Goal: Task Accomplishment & Management: Use online tool/utility

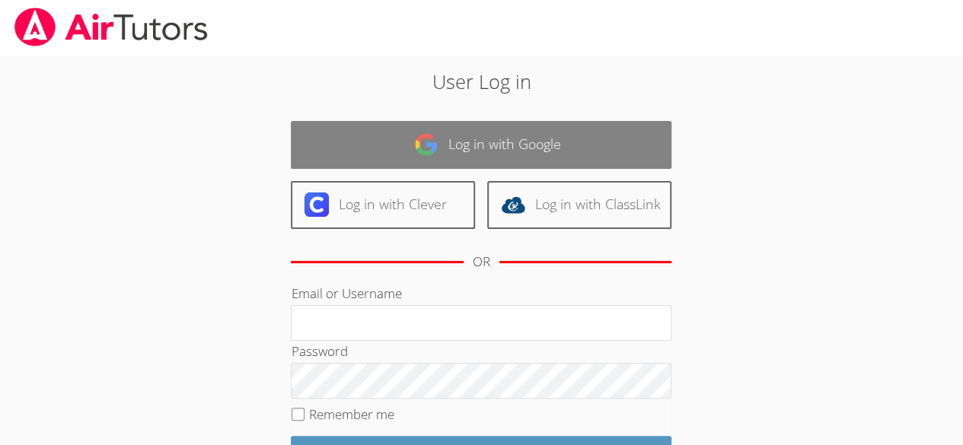
click at [562, 129] on link "Log in with Google" at bounding box center [481, 145] width 381 height 48
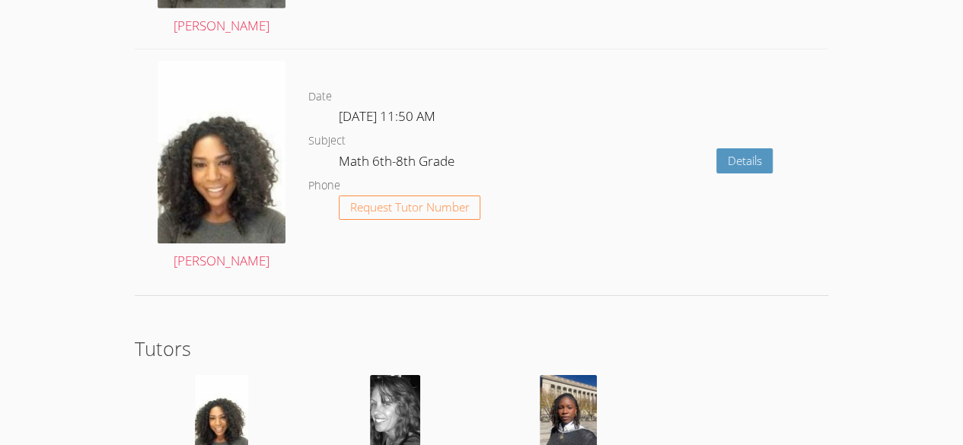
scroll to position [2504, 0]
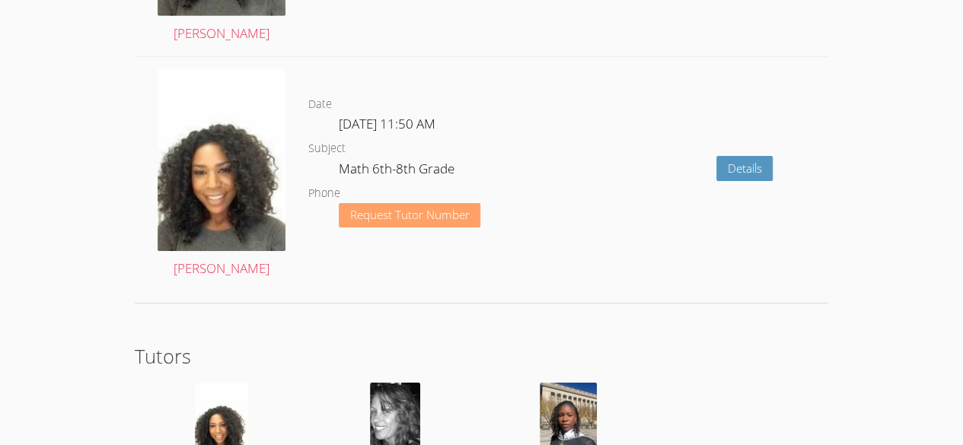
click at [428, 209] on span "Request Tutor Number" at bounding box center [410, 214] width 120 height 11
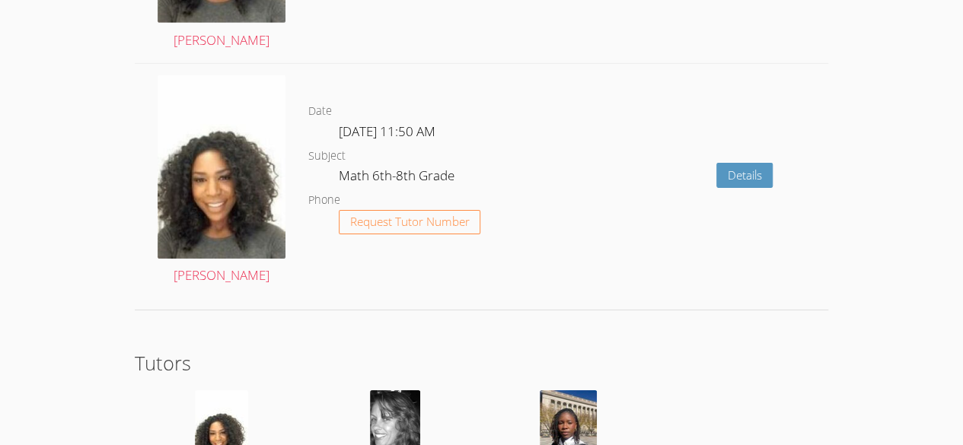
scroll to position [2381, 0]
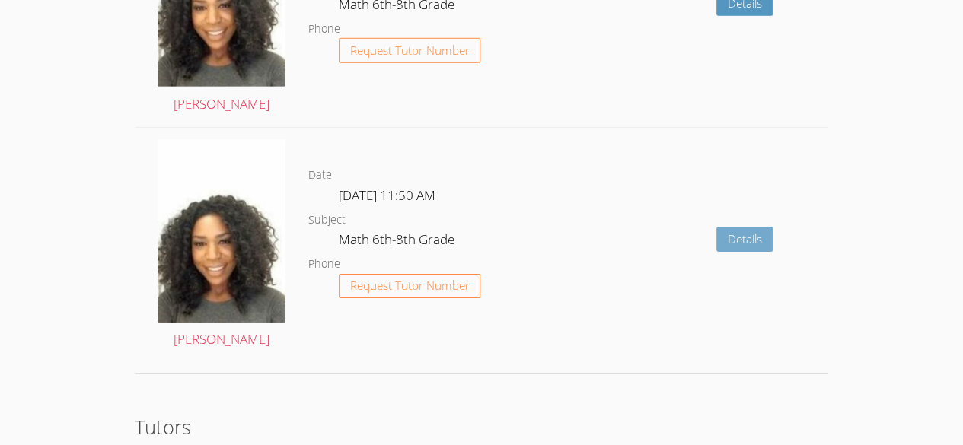
click at [726, 234] on link "Details" at bounding box center [744, 239] width 57 height 25
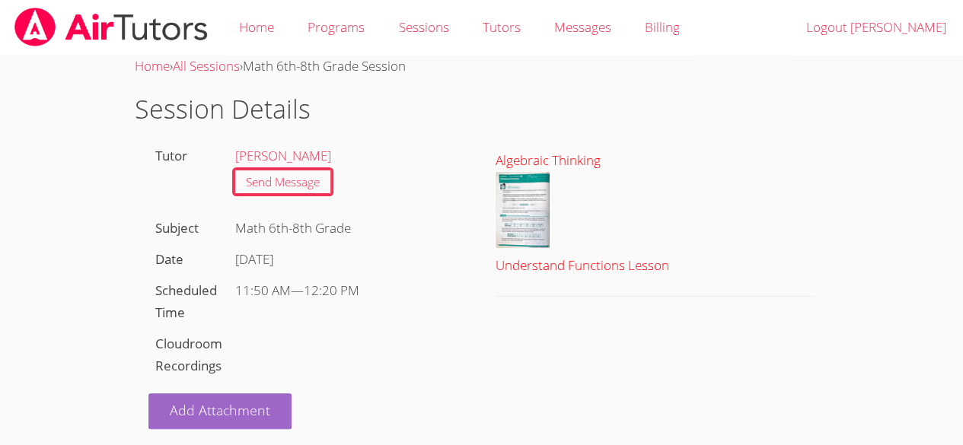
scroll to position [5, 0]
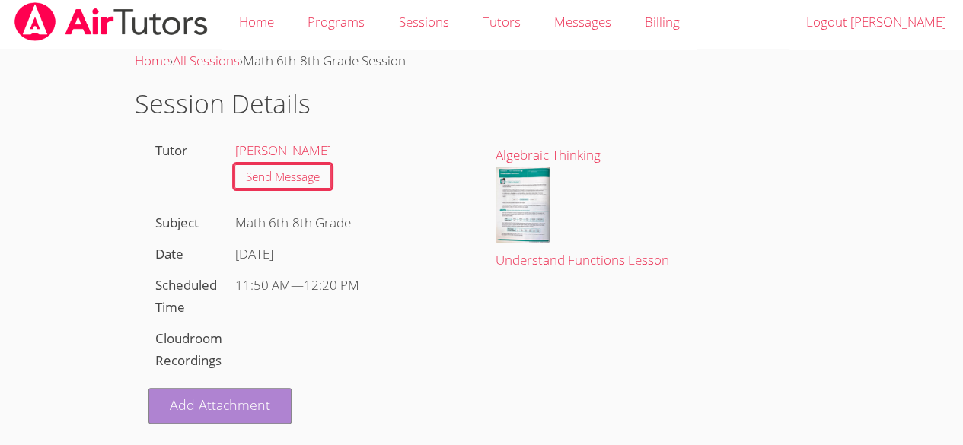
click at [259, 391] on link "Add Attachment" at bounding box center [219, 406] width 143 height 36
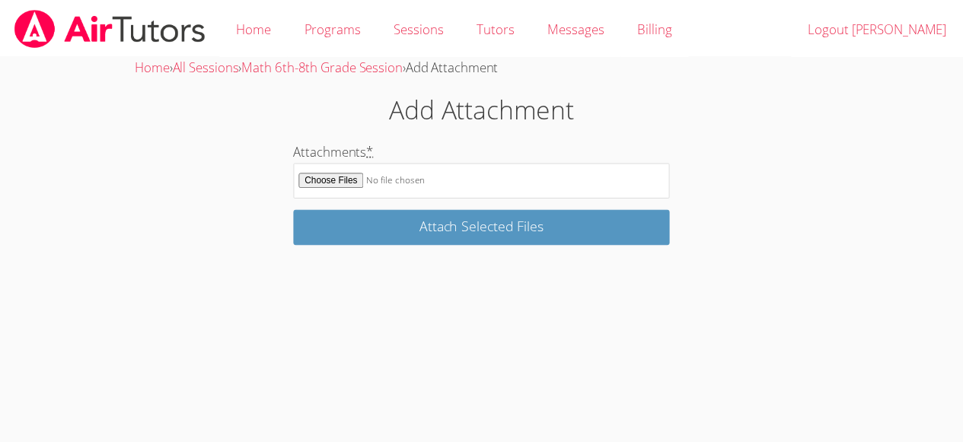
scroll to position [5, 0]
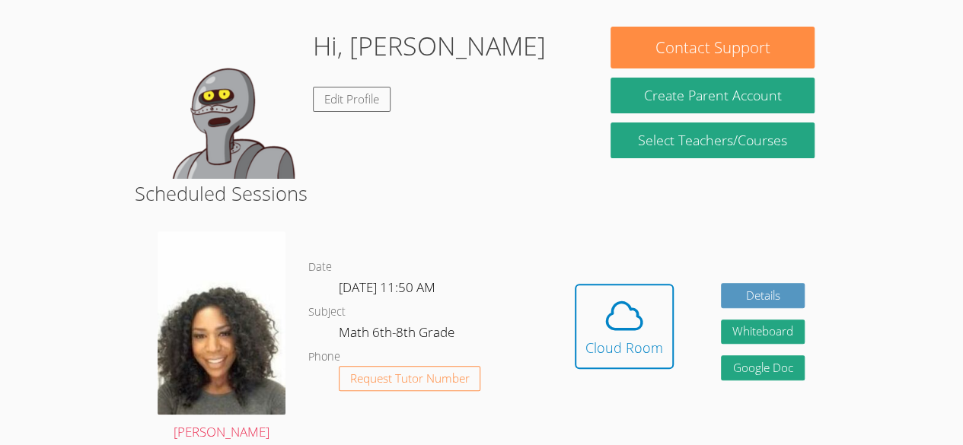
scroll to position [171, 0]
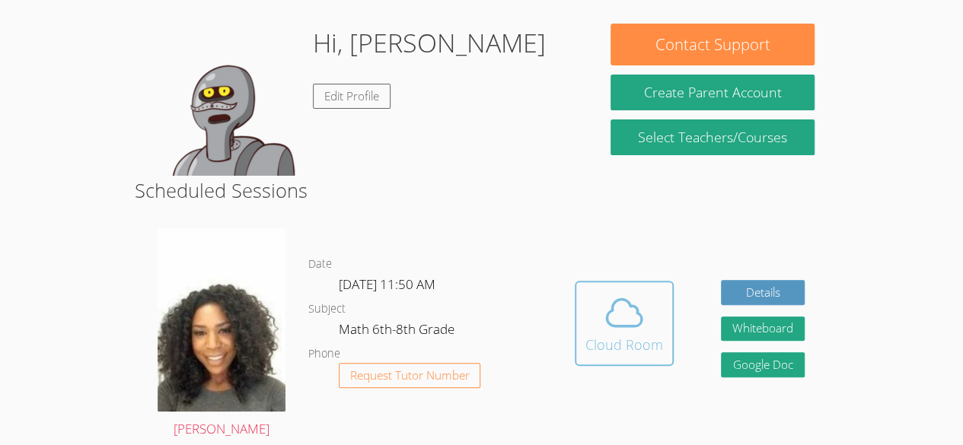
click at [597, 359] on button "Cloud Room" at bounding box center [624, 323] width 99 height 85
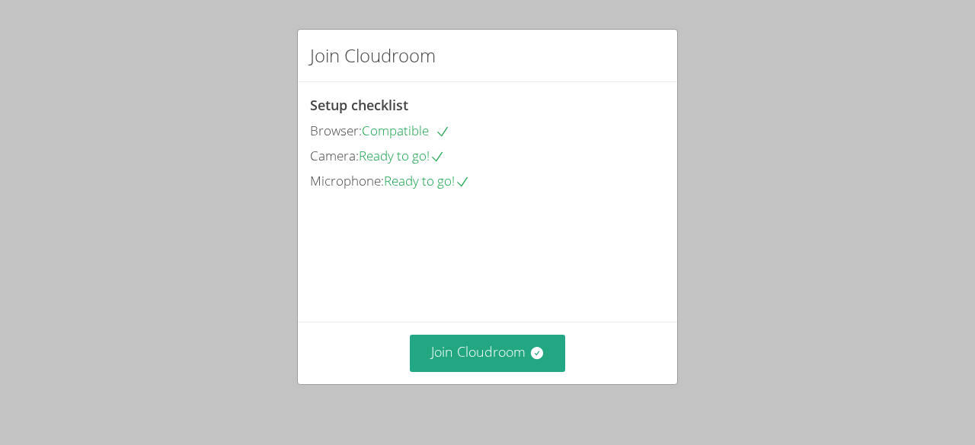
scroll to position [97, 0]
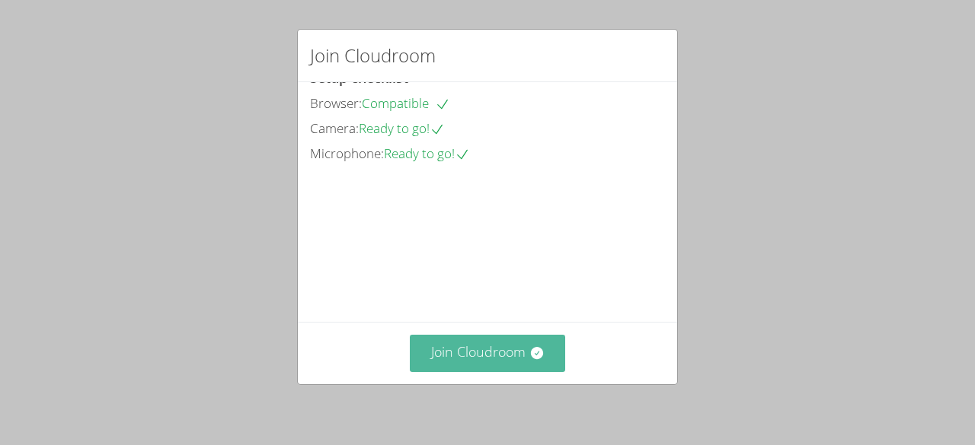
click at [510, 356] on button "Join Cloudroom" at bounding box center [488, 353] width 156 height 37
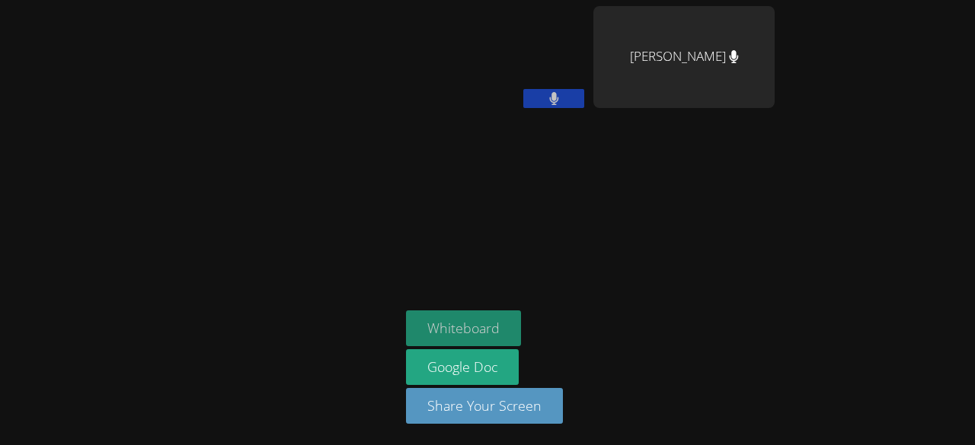
click at [458, 326] on button "Whiteboard" at bounding box center [463, 329] width 115 height 36
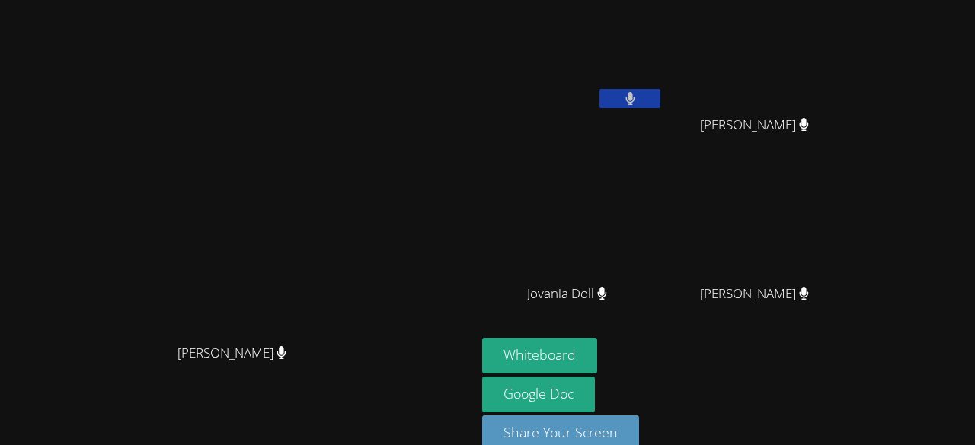
click at [663, 55] on video at bounding box center [572, 57] width 181 height 102
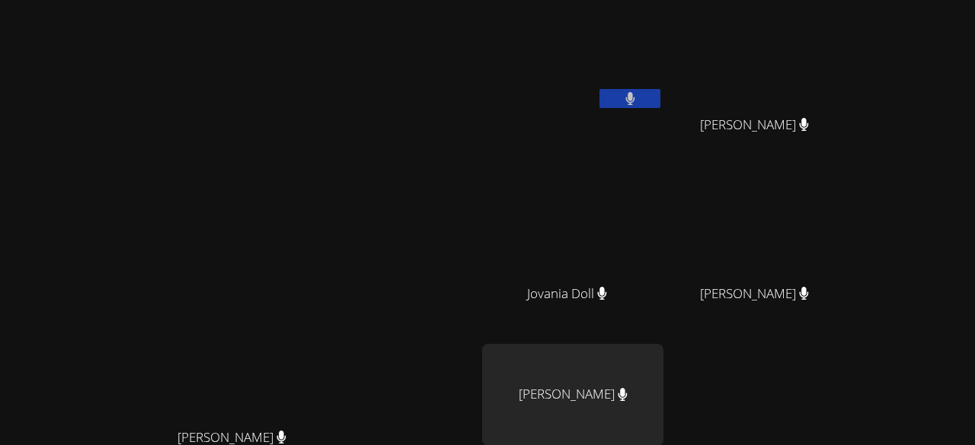
click at [631, 50] on video at bounding box center [572, 57] width 181 height 102
click at [663, 55] on video at bounding box center [572, 57] width 181 height 102
click at [663, 50] on video at bounding box center [572, 57] width 181 height 102
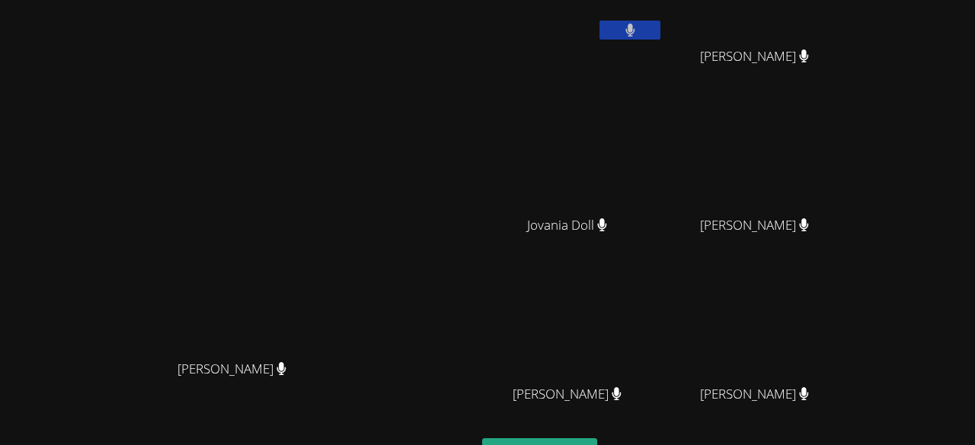
scroll to position [70, 0]
click at [286, 374] on icon at bounding box center [281, 367] width 9 height 13
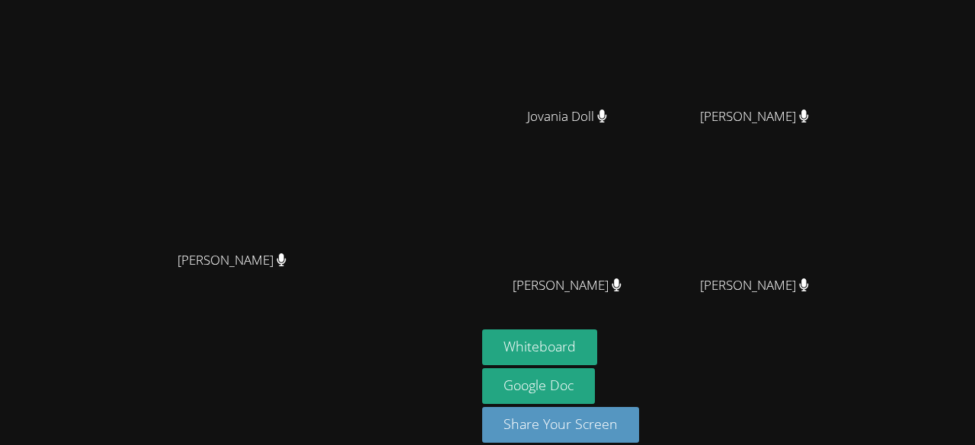
scroll to position [194, 0]
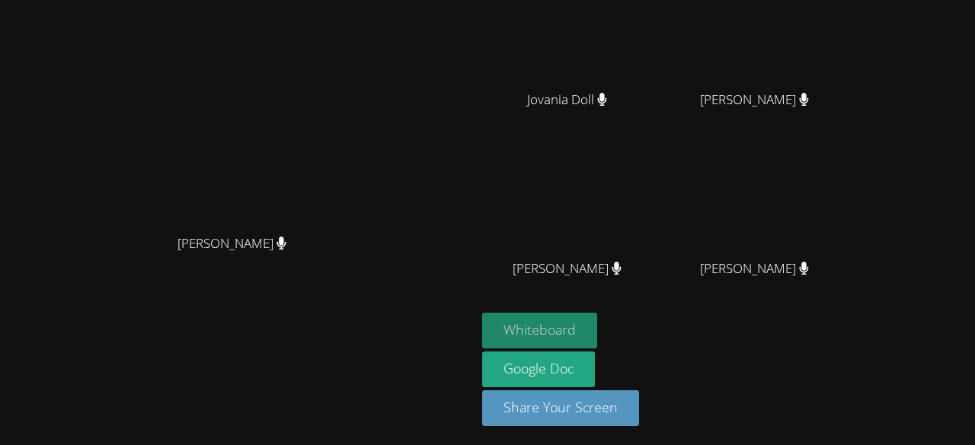
click at [597, 336] on button "Whiteboard" at bounding box center [539, 331] width 115 height 36
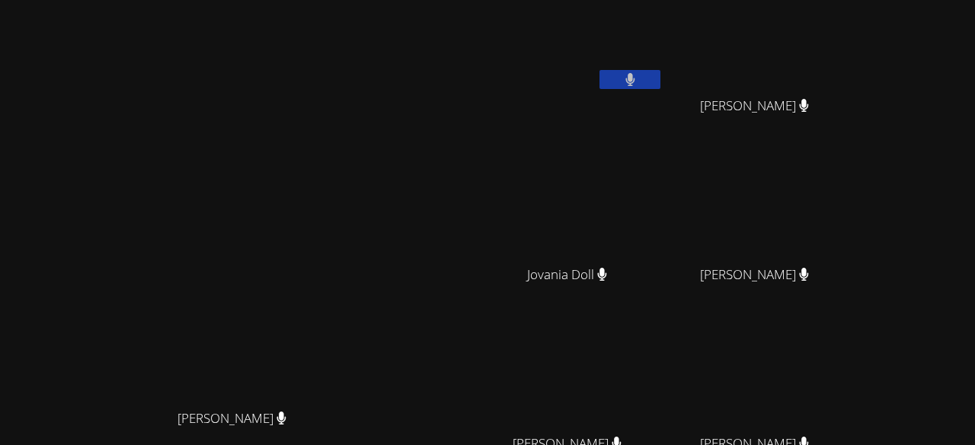
scroll to position [21, 0]
click at [801, 39] on video at bounding box center [759, 37] width 181 height 102
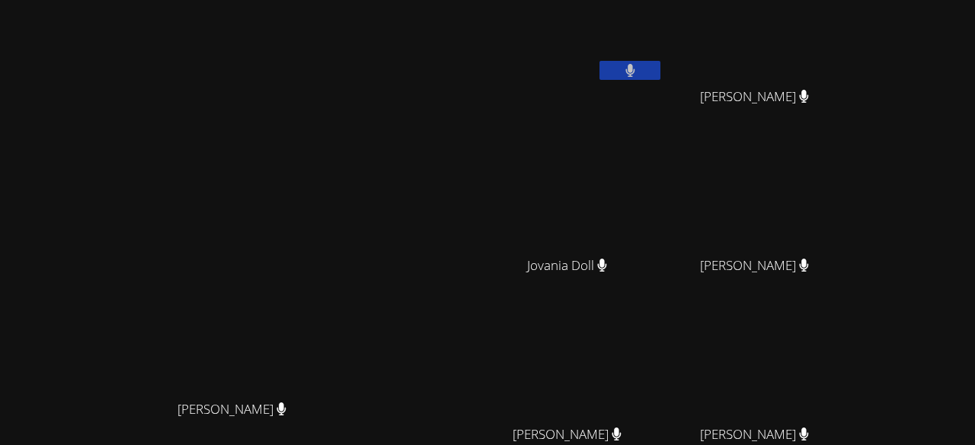
scroll to position [24, 0]
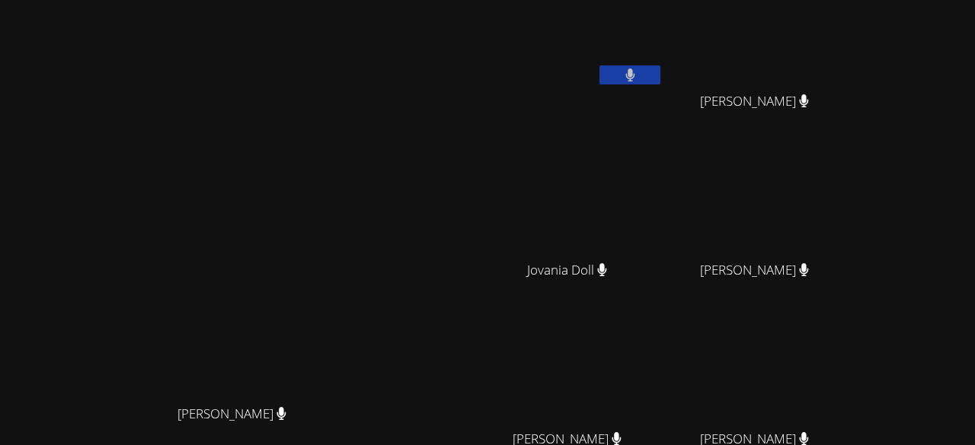
click at [353, 371] on video at bounding box center [238, 266] width 228 height 261
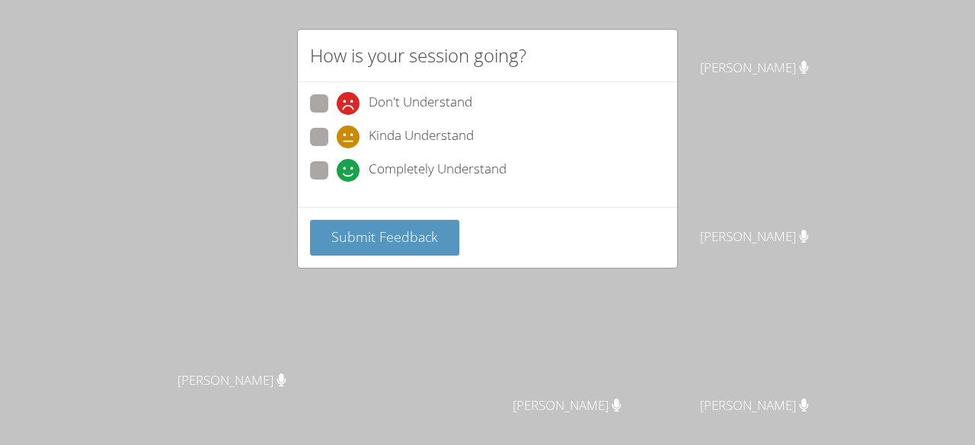
scroll to position [58, 0]
click at [442, 167] on span "Completely Understand" at bounding box center [438, 170] width 138 height 23
click at [349, 167] on input "Completely Understand" at bounding box center [343, 167] width 13 height 13
radio input "true"
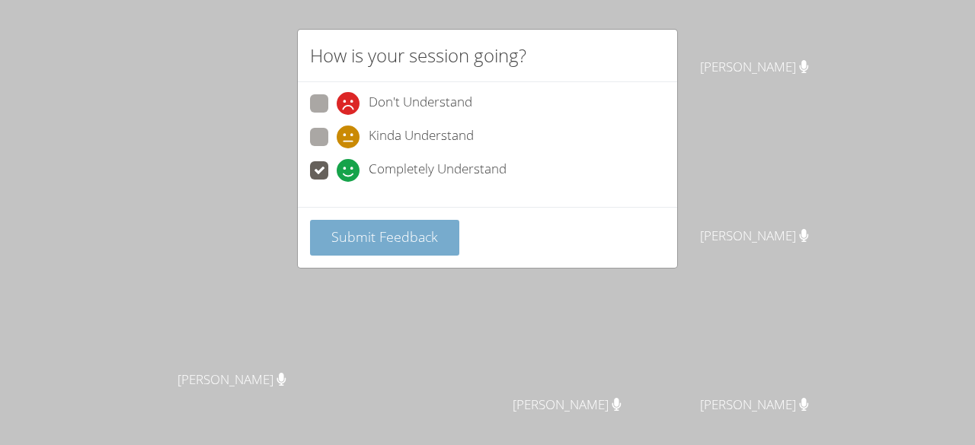
click at [429, 241] on span "Submit Feedback" at bounding box center [384, 237] width 107 height 18
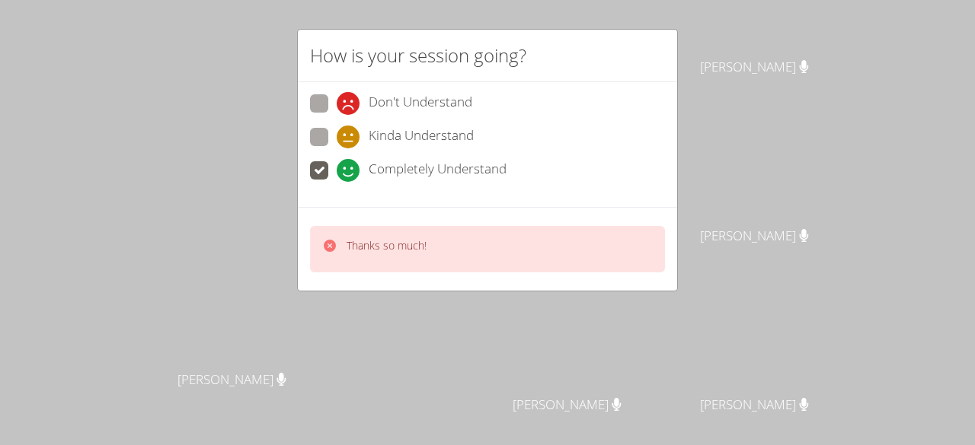
click at [543, 321] on div "How is your session going? Don't Understand Kinda Understand Completely Underst…" at bounding box center [487, 222] width 975 height 445
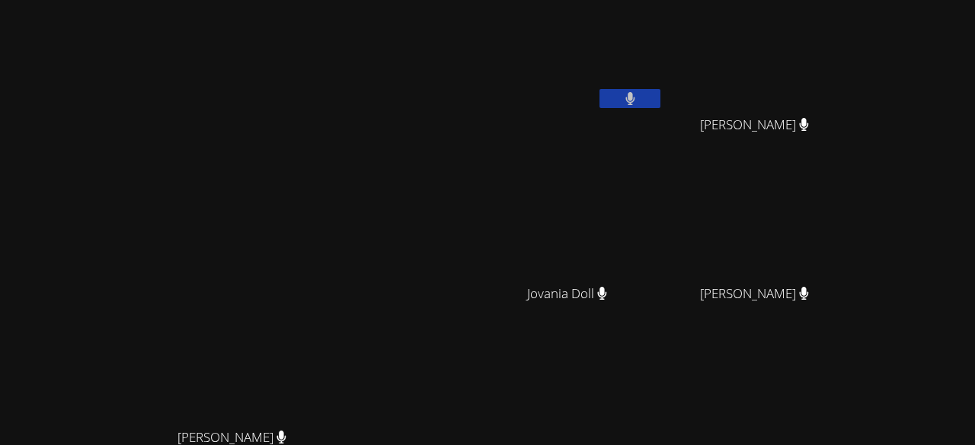
scroll to position [194, 0]
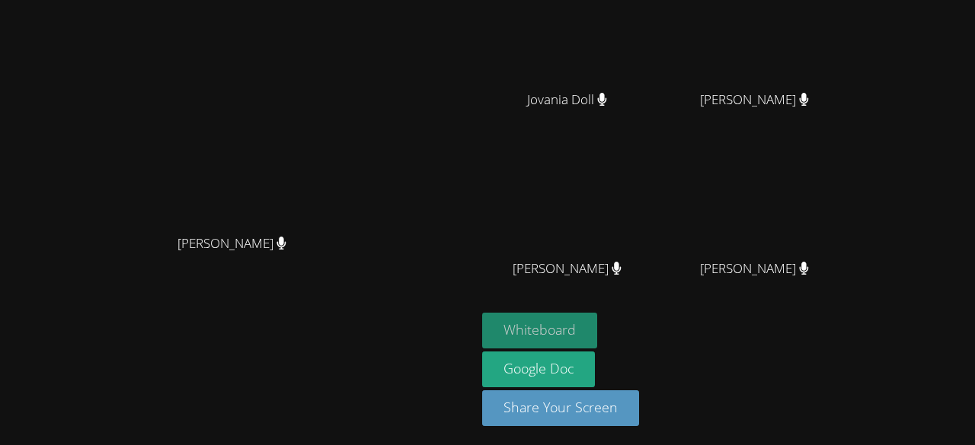
click at [597, 327] on button "Whiteboard" at bounding box center [539, 331] width 115 height 36
